Goal: Check status: Check status

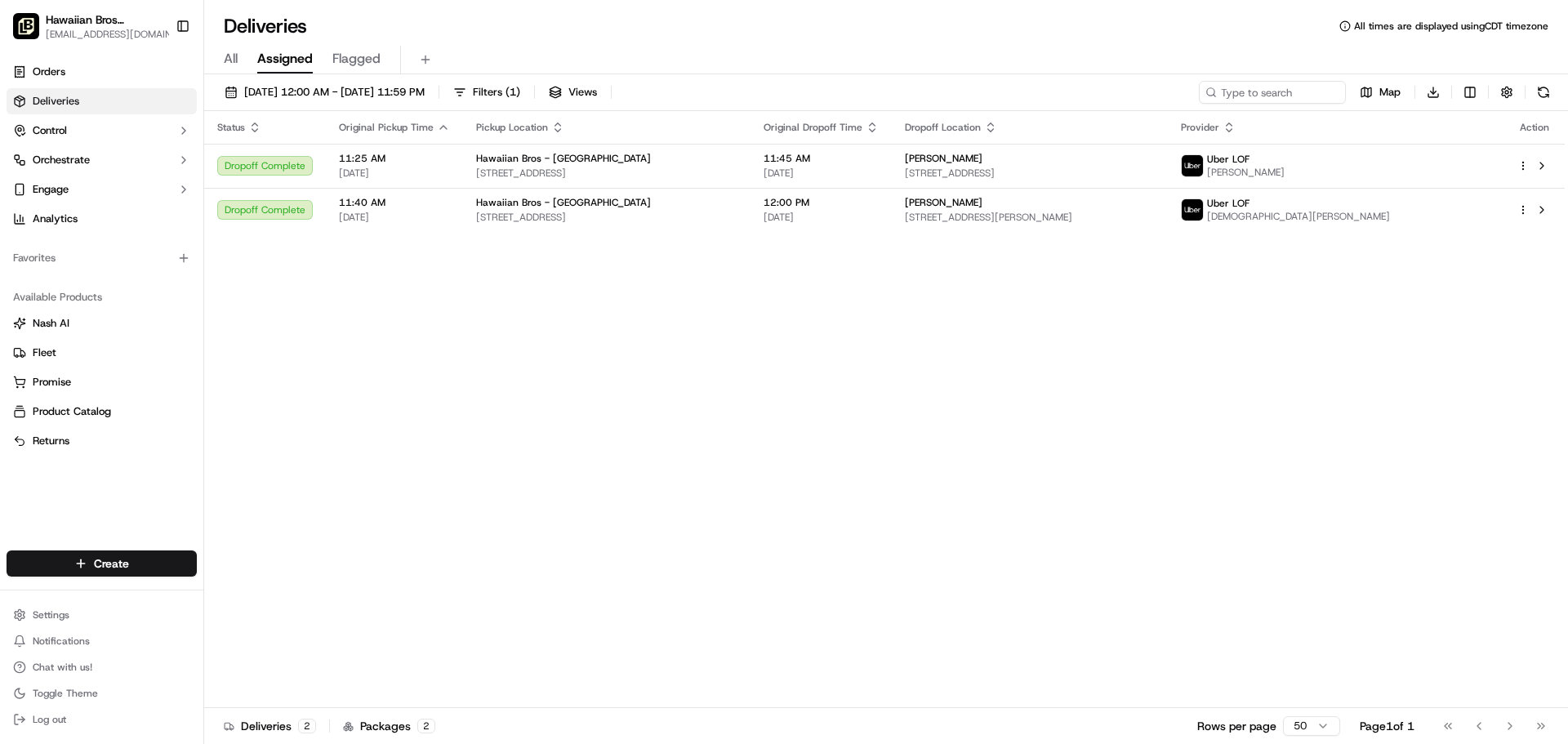
click at [118, 18] on span "Hawaiian Bros ([GEOGRAPHIC_DATA])" at bounding box center [106, 19] width 120 height 16
type input "oma"
click at [269, 83] on span "Hawaiian Bros (Omaha_Dodge & 114th)" at bounding box center [307, 85] width 196 height 15
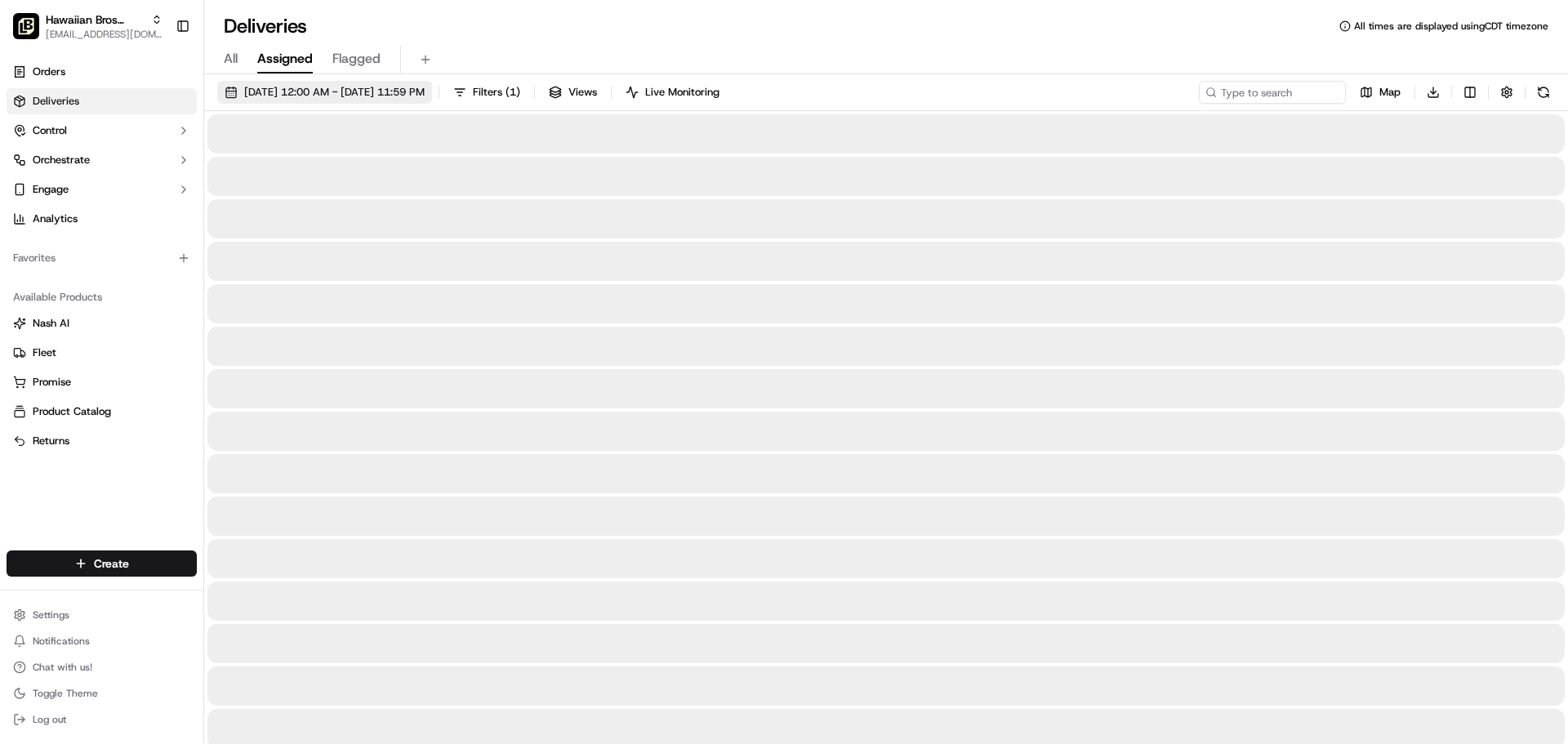
click at [423, 93] on span "09/18/2025 12:00 AM - 09/18/2025 11:59 PM" at bounding box center [334, 91] width 180 height 15
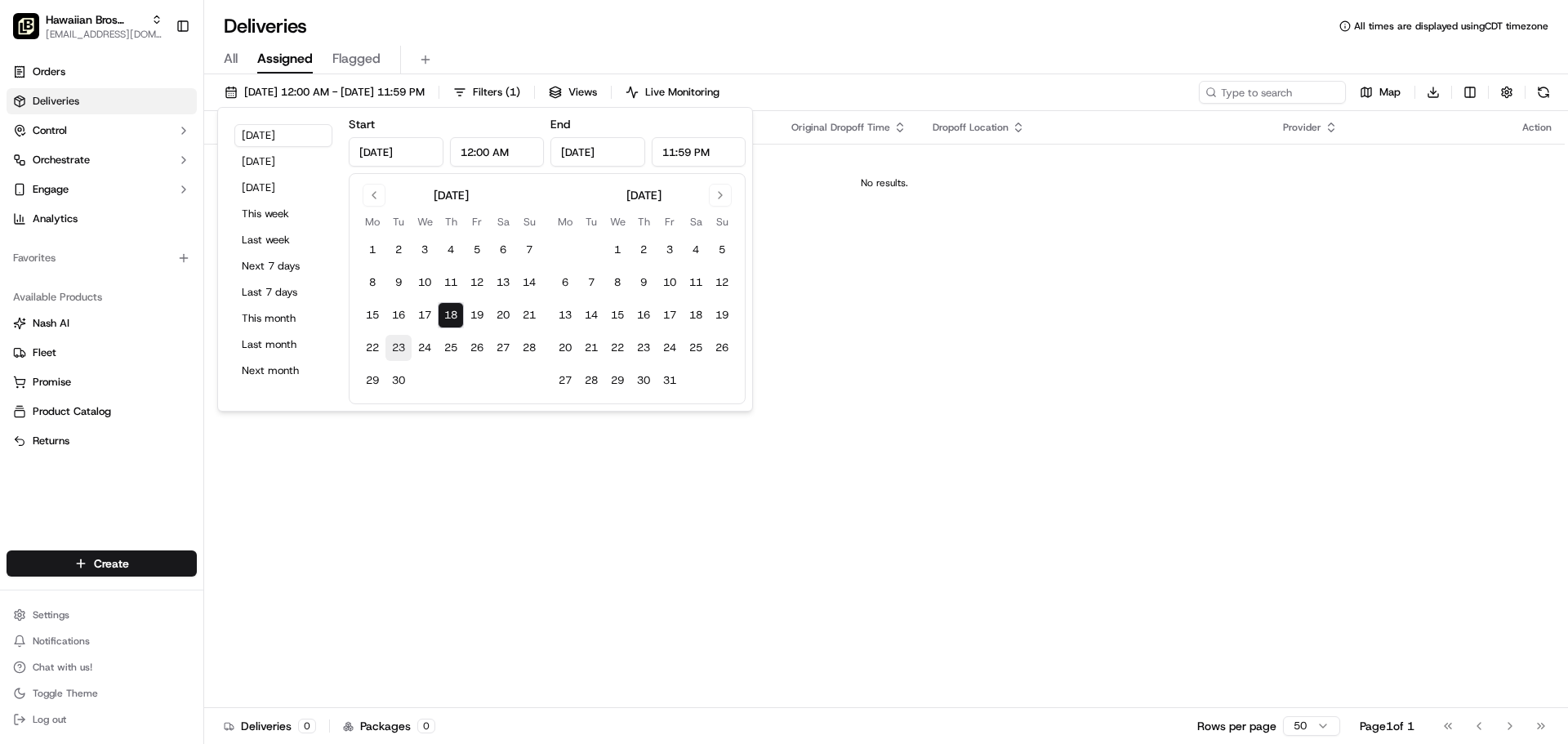
click at [396, 351] on button "23" at bounding box center [398, 348] width 26 height 26
type input "Sep 23, 2025"
click at [526, 341] on button "28" at bounding box center [529, 348] width 26 height 26
type input "Sep 28, 2025"
click at [520, 432] on div "Status Original Pickup Time Pickup Location Original Dropoff Time Dropoff Locat…" at bounding box center [884, 409] width 1360 height 597
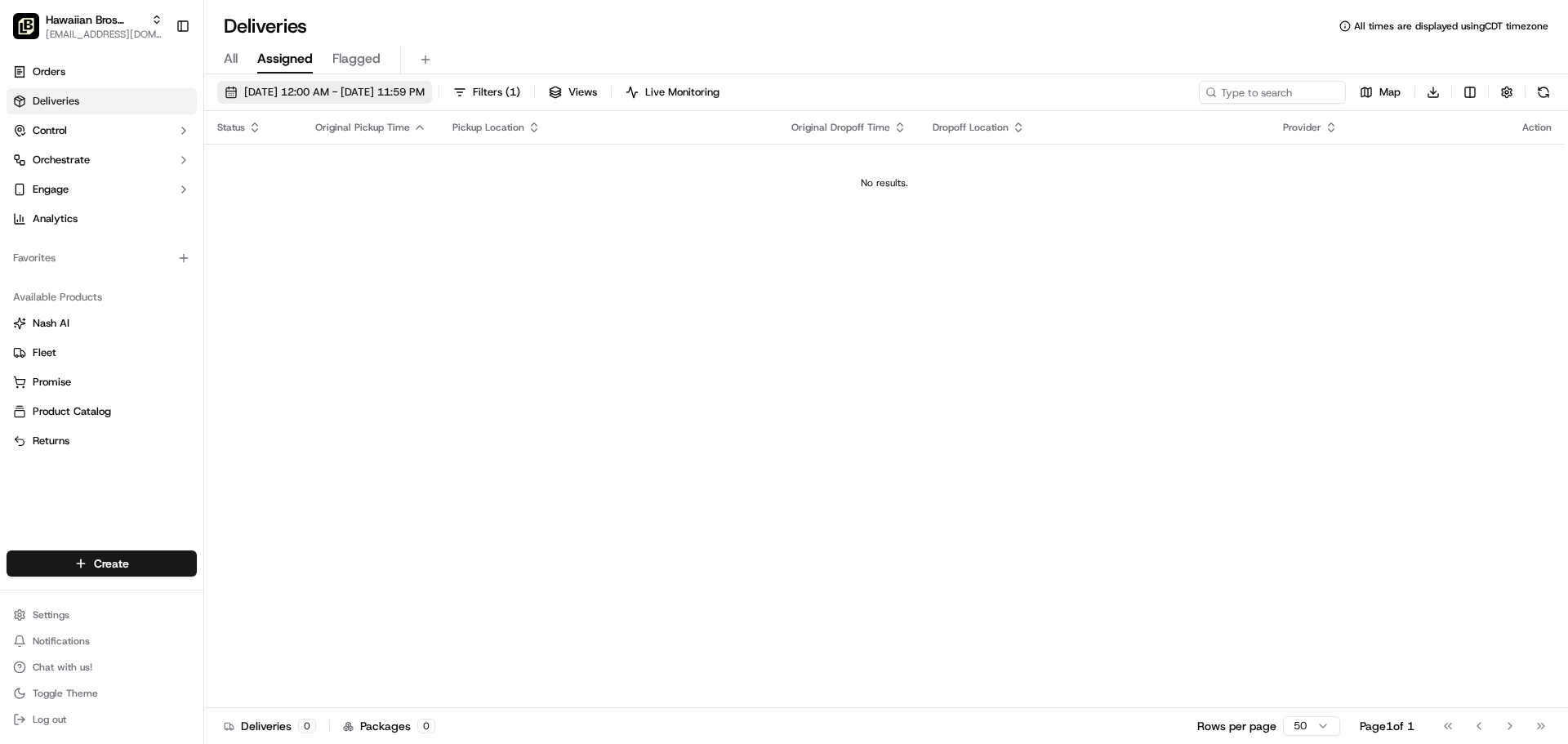
click at [377, 83] on button "09/23/2025 12:00 AM - 09/28/2025 11:59 PM" at bounding box center [324, 92] width 214 height 23
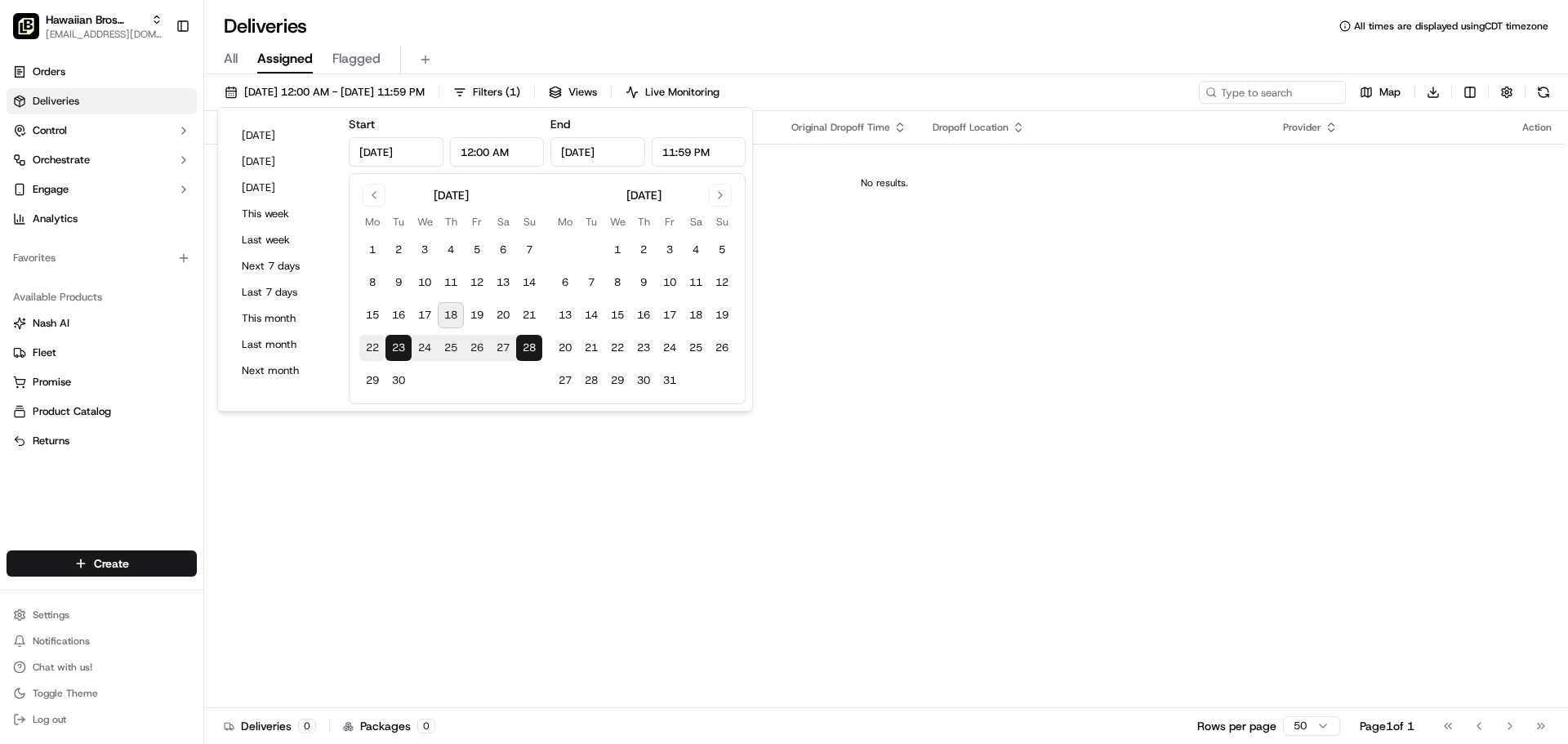
click at [365, 343] on button "22" at bounding box center [372, 348] width 26 height 26
type input "Sep 22, 2025"
click at [524, 343] on button "28" at bounding box center [529, 348] width 26 height 26
type input "Sep 28, 2025"
click at [514, 437] on div "Status Original Pickup Time Pickup Location Original Dropoff Time Dropoff Locat…" at bounding box center [884, 409] width 1360 height 597
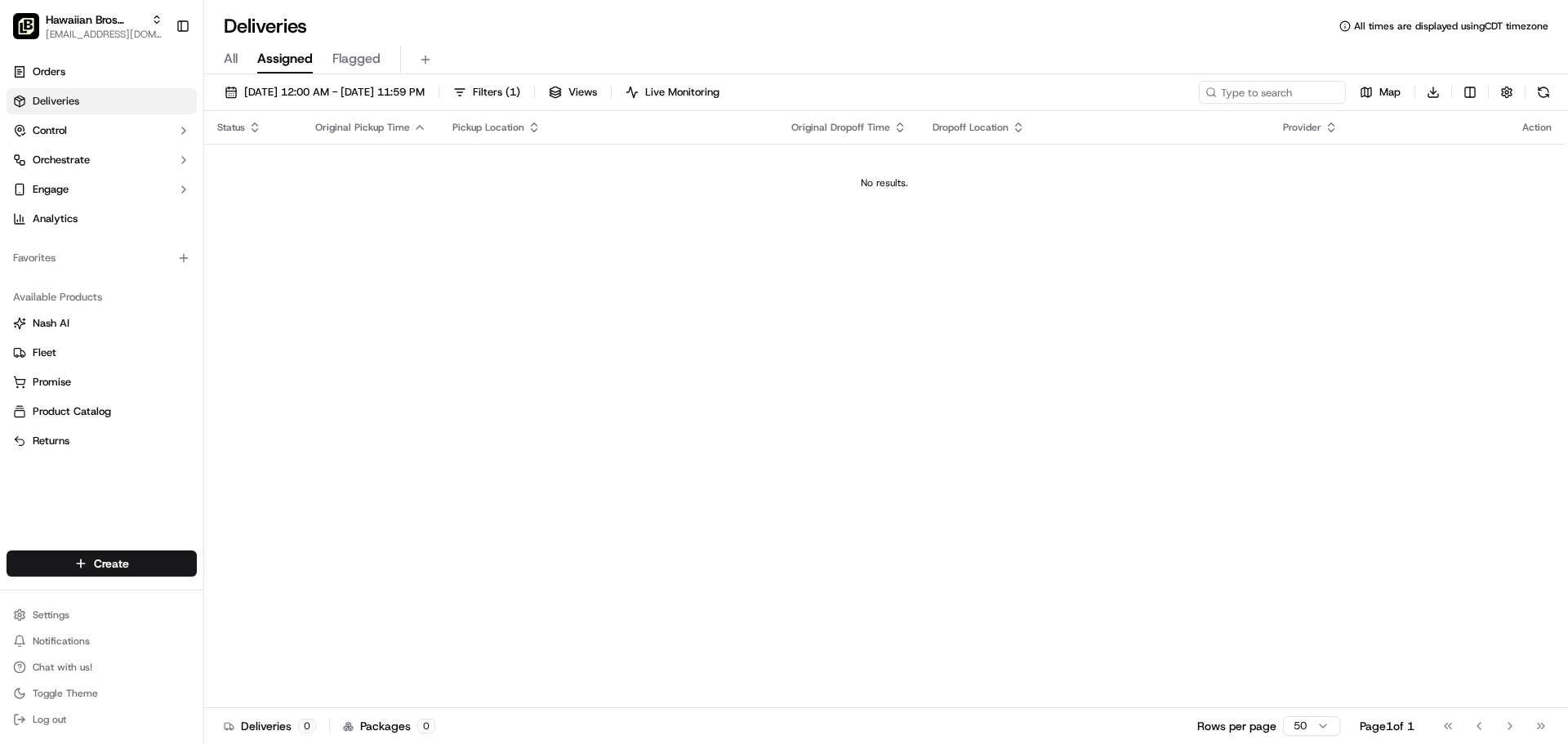
click at [226, 60] on span "All" at bounding box center [231, 58] width 14 height 20
click at [267, 69] on button "Assigned" at bounding box center [285, 60] width 56 height 27
click at [293, 101] on button "09/22/2025 12:00 AM - 09/28/2025 11:59 PM" at bounding box center [324, 92] width 214 height 23
